Goal: Task Accomplishment & Management: Use online tool/utility

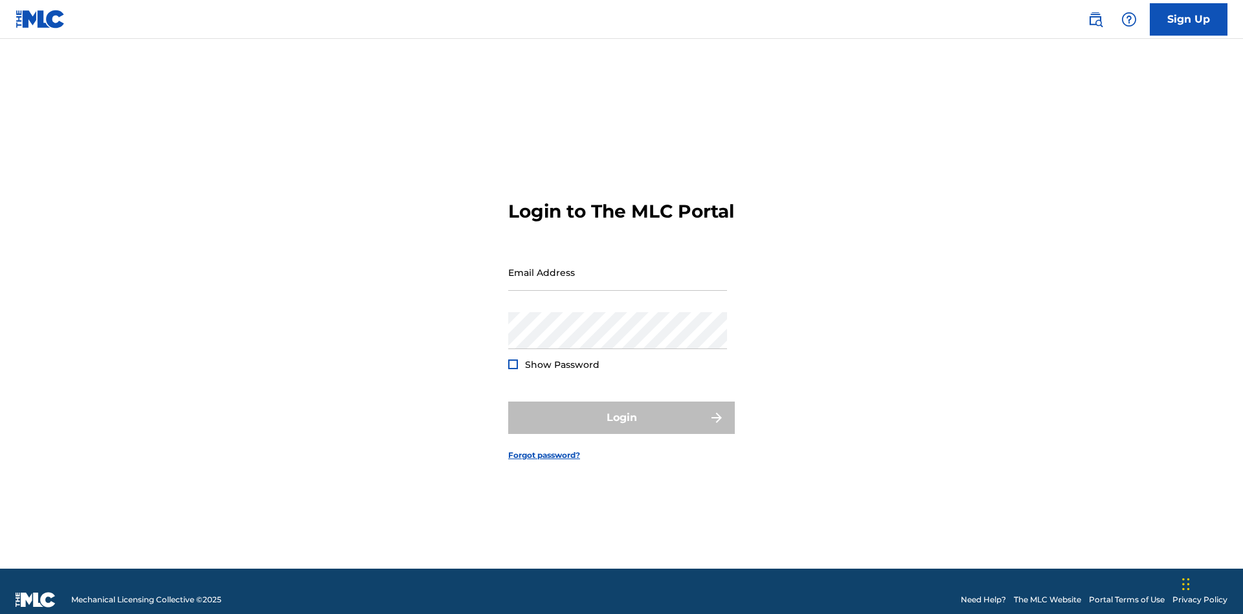
scroll to position [17, 0]
click at [618, 266] on input "Email Address" at bounding box center [617, 272] width 219 height 37
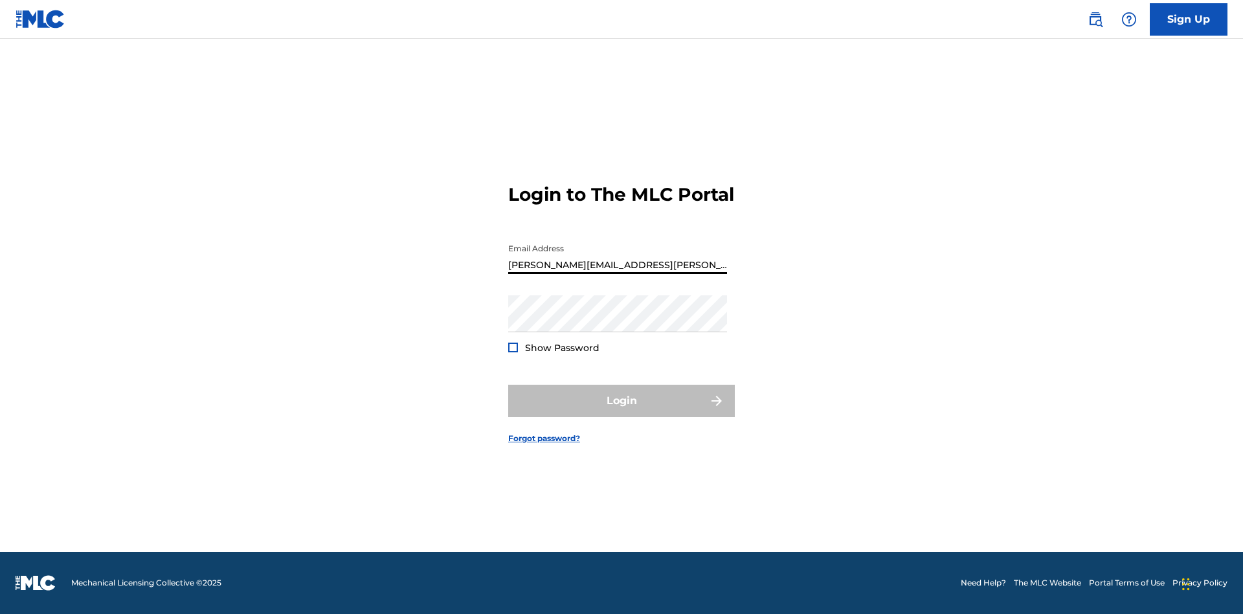
type input "[PERSON_NAME][EMAIL_ADDRESS][PERSON_NAME][DOMAIN_NAME]"
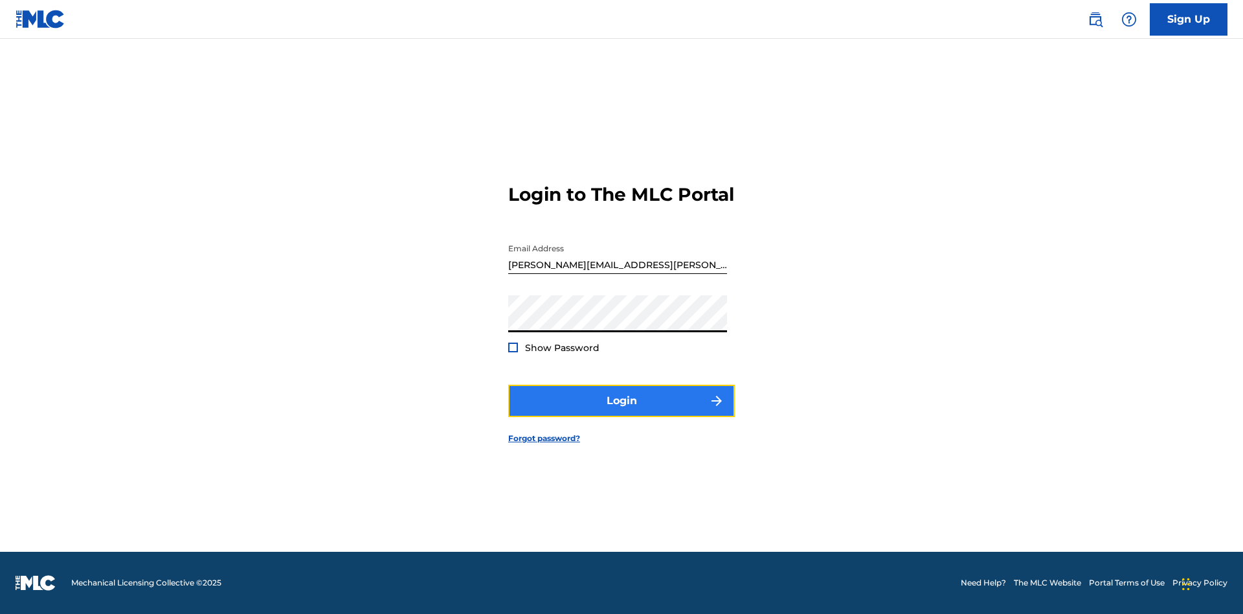
click at [621, 412] on button "Login" at bounding box center [621, 400] width 227 height 32
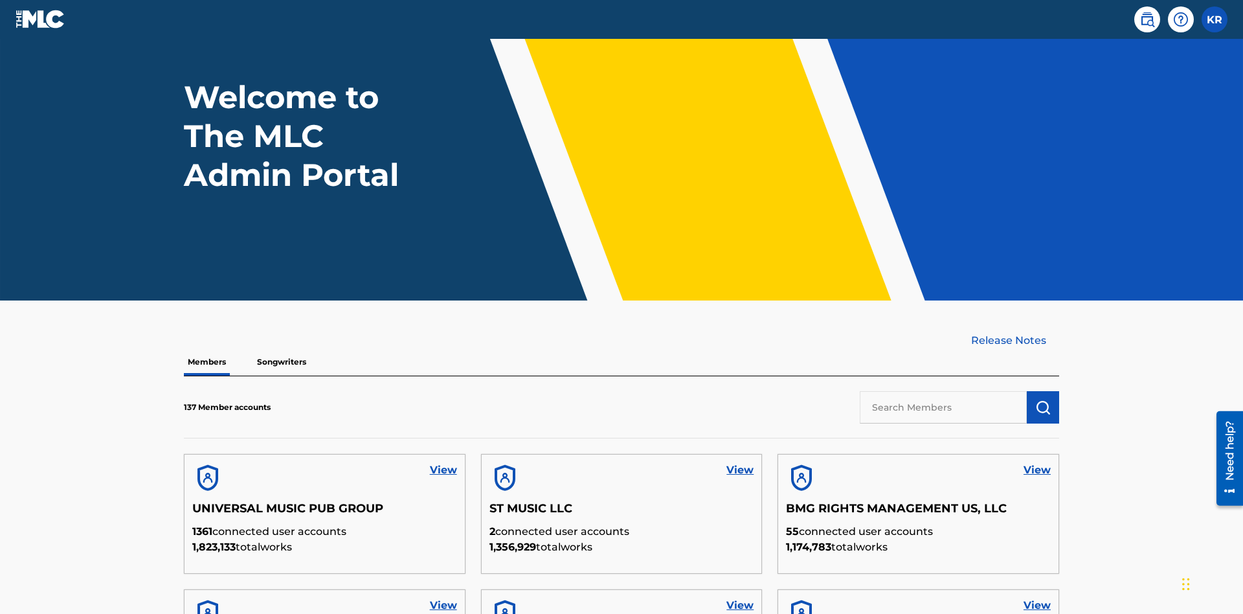
click at [943, 391] on input "text" at bounding box center [943, 407] width 167 height 32
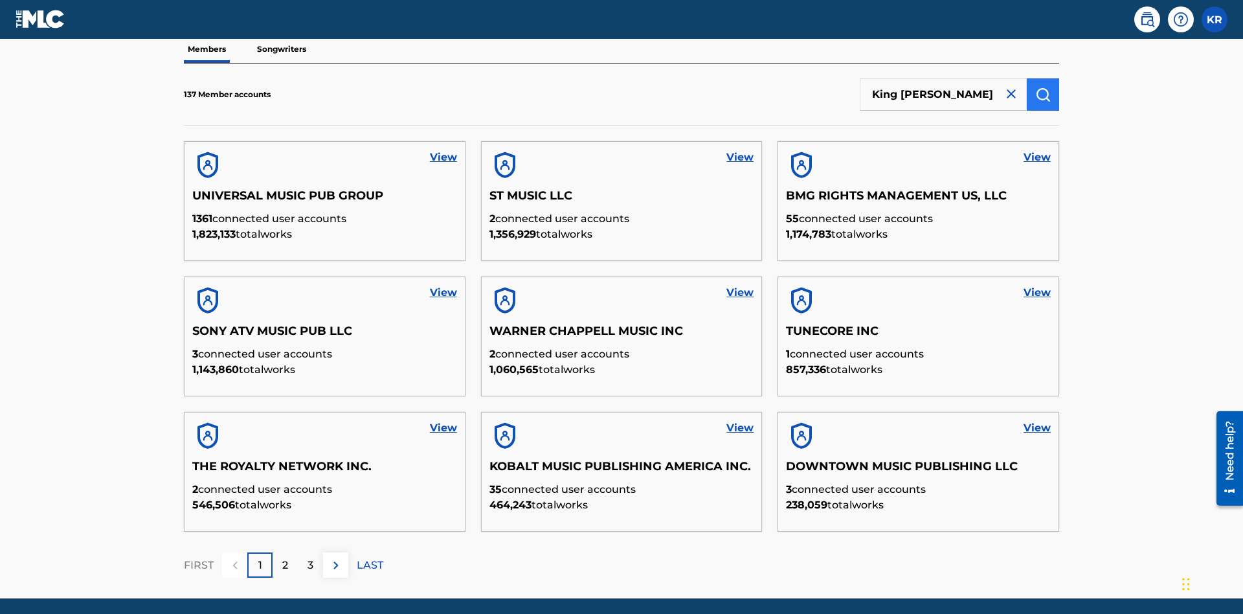
type input "King [PERSON_NAME]"
click at [1043, 87] on img "submit" at bounding box center [1043, 95] width 16 height 16
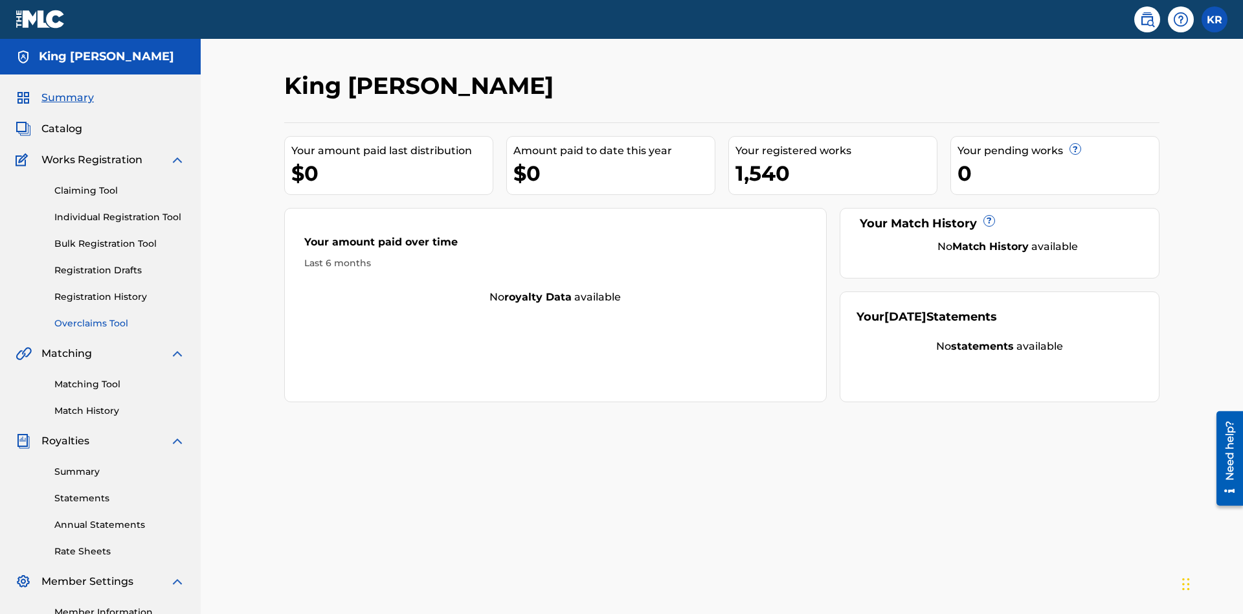
click at [120, 317] on link "Overclaims Tool" at bounding box center [119, 324] width 131 height 14
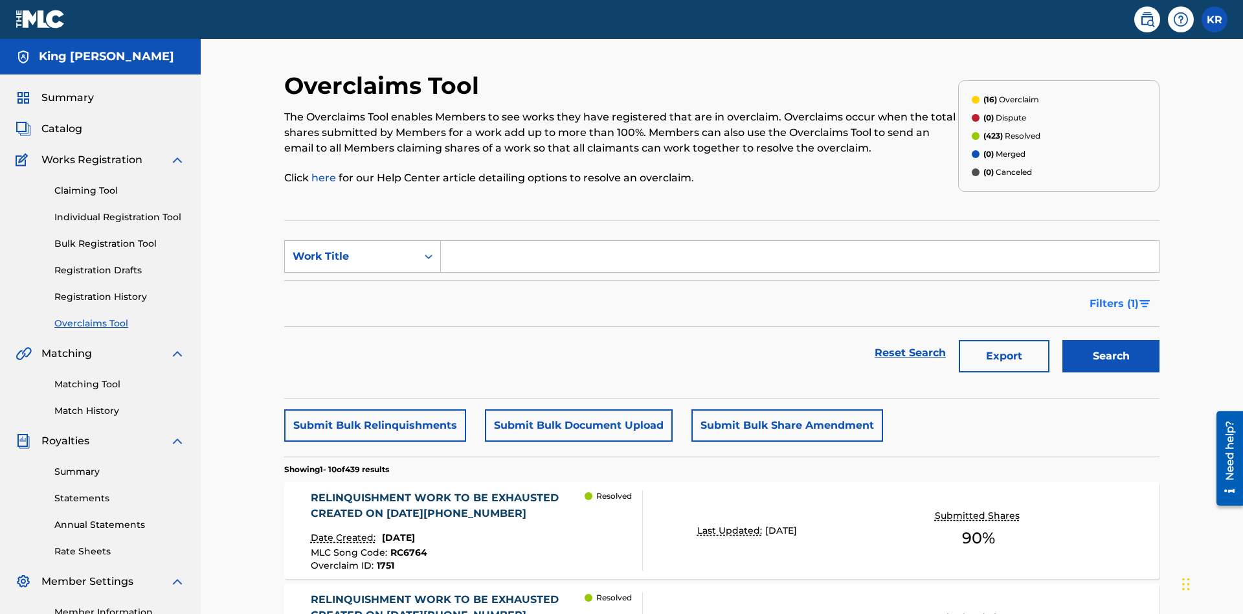
click at [1113, 296] on span "Filters ( 1 )" at bounding box center [1113, 304] width 49 height 16
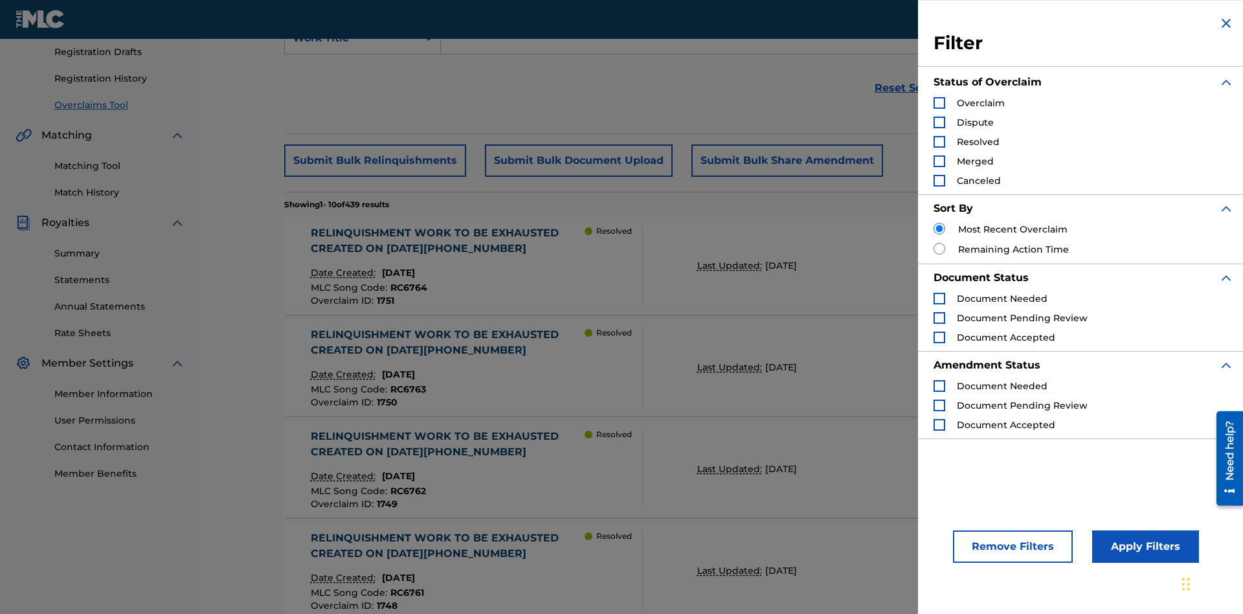
click at [939, 103] on div "Search Form" at bounding box center [939, 103] width 12 height 12
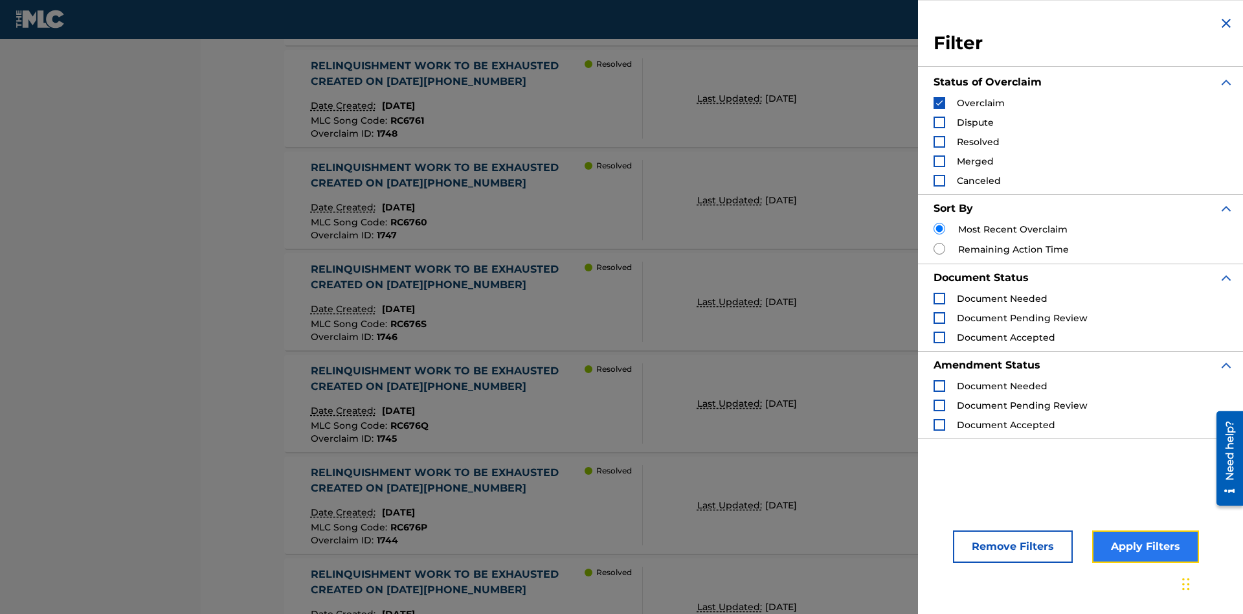
click at [1143, 546] on button "Apply Filters" at bounding box center [1145, 546] width 107 height 32
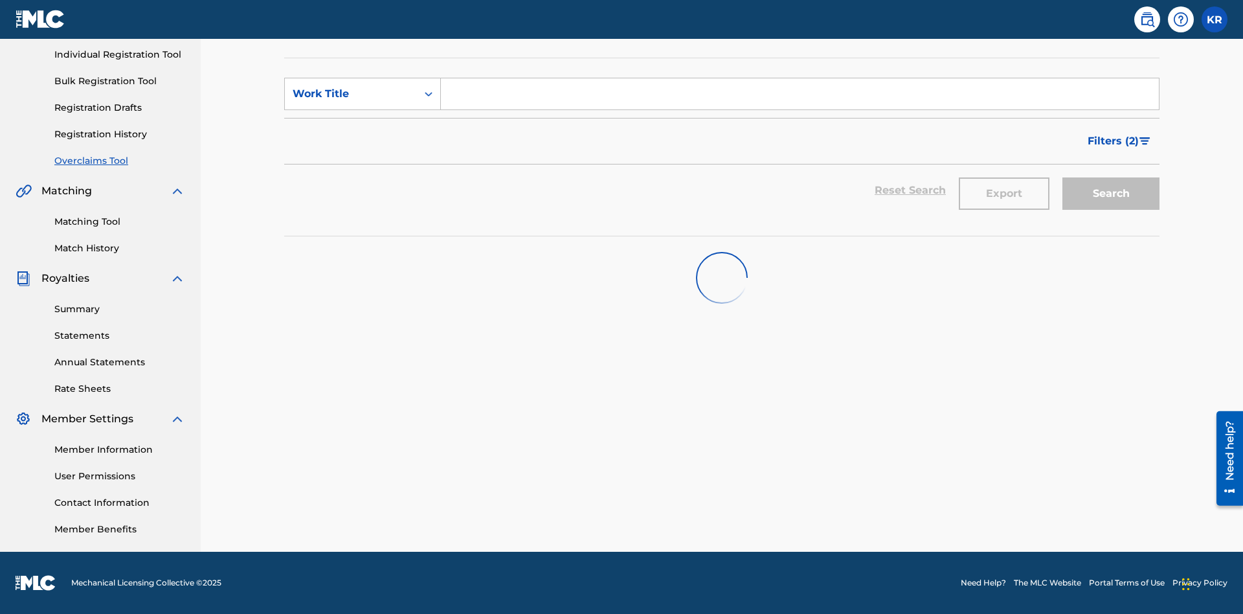
scroll to position [162, 0]
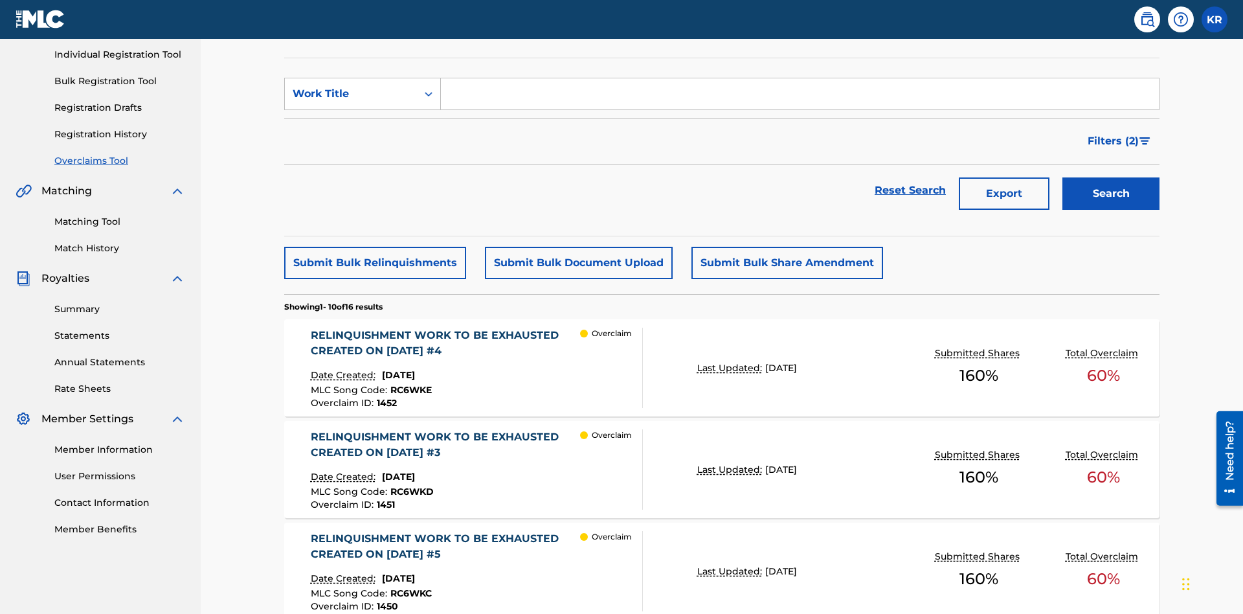
click at [577, 247] on button "Submit Bulk Document Upload" at bounding box center [579, 263] width 188 height 32
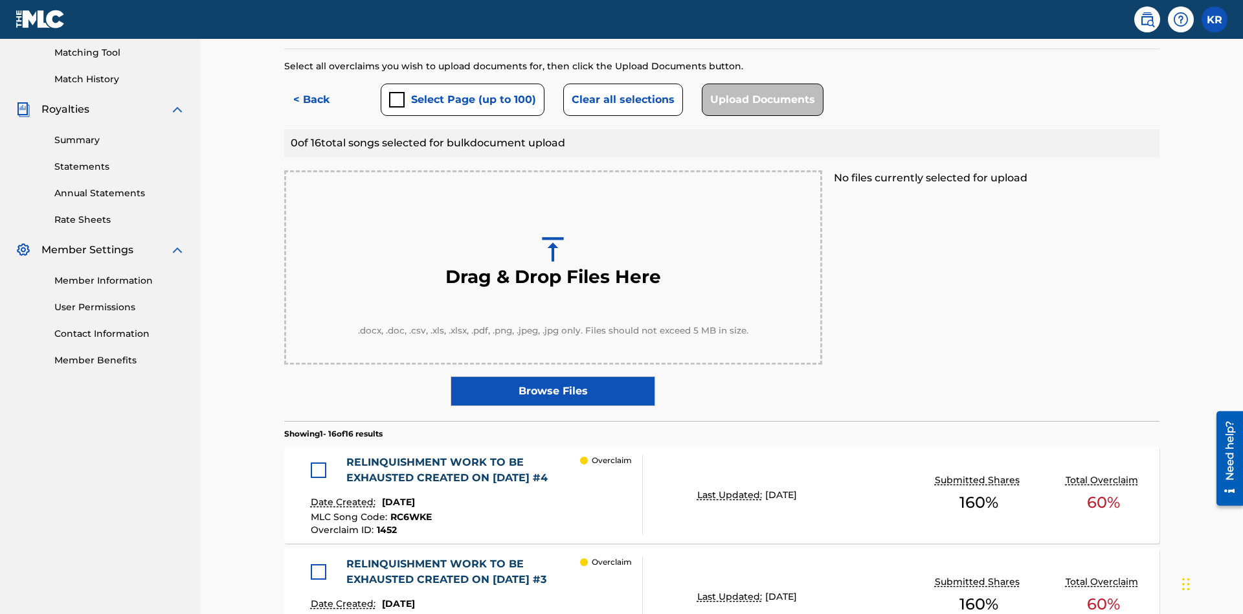
scroll to position [337, 0]
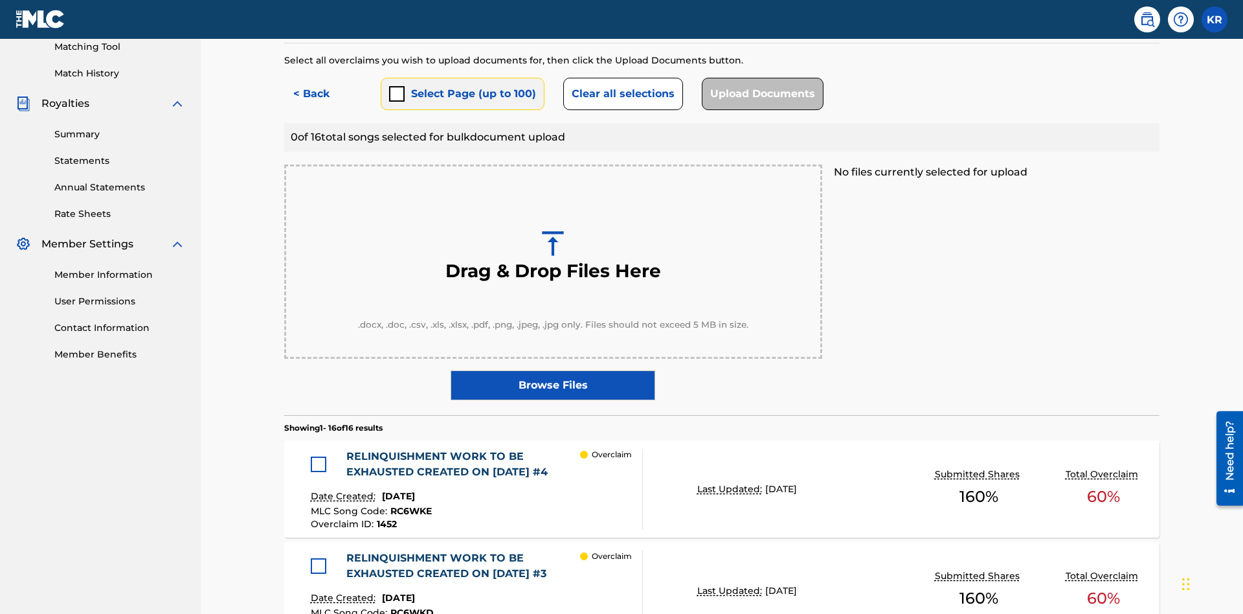
click at [462, 94] on button "Select Page (up to 100)" at bounding box center [463, 94] width 164 height 32
